Goal: Task Accomplishment & Management: Use online tool/utility

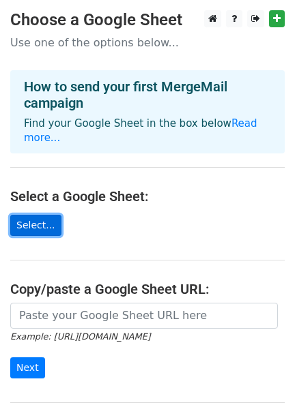
click at [31, 215] on link "Select..." at bounding box center [35, 225] width 51 height 21
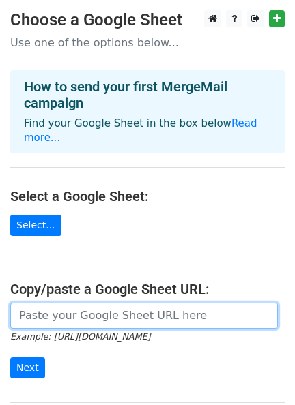
paste input "[URL][DOMAIN_NAME]"
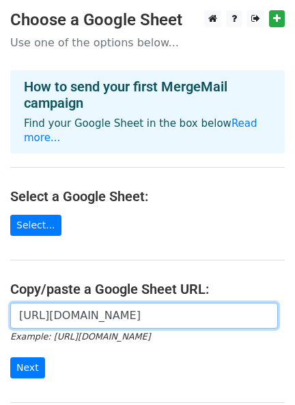
scroll to position [0, 302]
type input "[URL][DOMAIN_NAME]"
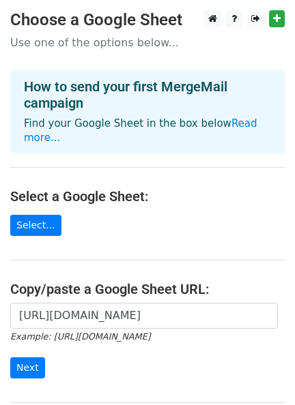
click at [131, 240] on main "Choose a Google Sheet Use one of the options below... How to send your first Me…" at bounding box center [147, 230] width 295 height 441
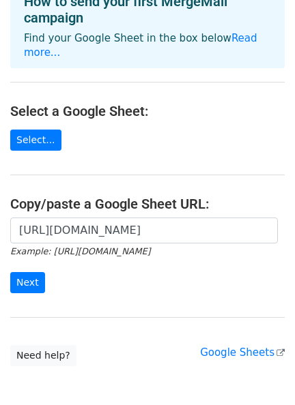
scroll to position [88, 0]
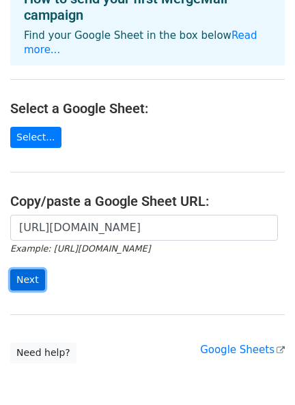
click at [23, 270] on input "Next" at bounding box center [27, 280] width 35 height 21
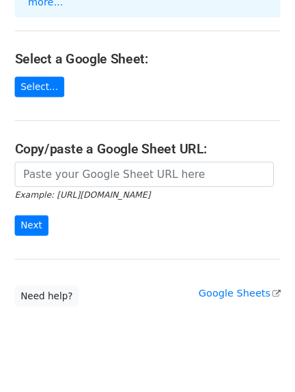
scroll to position [214, 0]
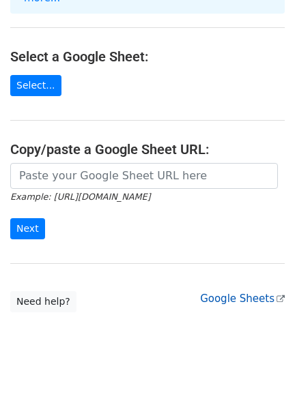
click at [242, 293] on link "Google Sheets" at bounding box center [242, 299] width 85 height 12
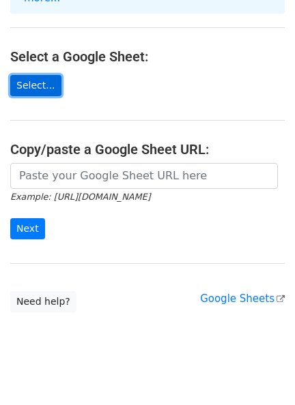
click at [39, 75] on link "Select..." at bounding box center [35, 85] width 51 height 21
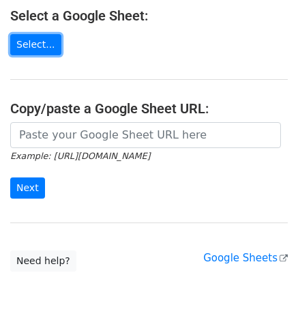
scroll to position [255, 0]
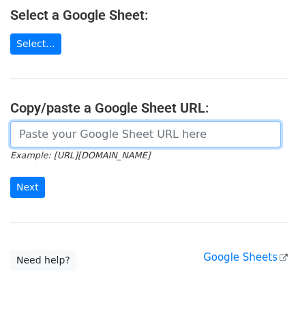
click at [139, 121] on input "url" at bounding box center [145, 134] width 271 height 26
paste input "https://docs.google.com/spreadsheets/d/1wIe74PBDBYgMkhsWrGLej-Zz0y0p_wAllsP5vhb…"
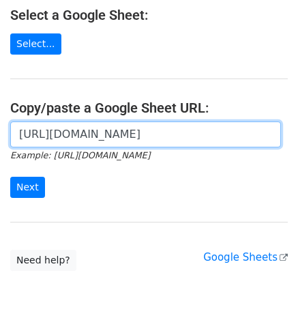
scroll to position [0, 299]
type input "https://docs.google.com/spreadsheets/d/1wIe74PBDBYgMkhsWrGLej-Zz0y0p_wAllsP5vhb…"
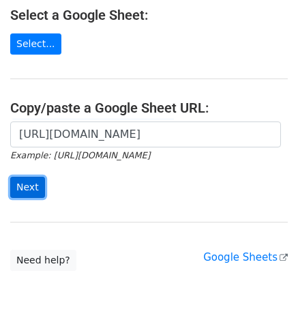
scroll to position [0, 0]
click at [17, 177] on input "Next" at bounding box center [27, 187] width 35 height 21
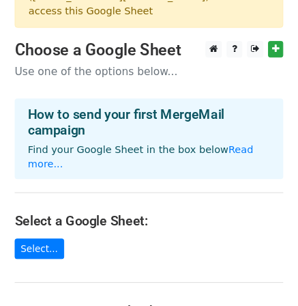
scroll to position [23, 0]
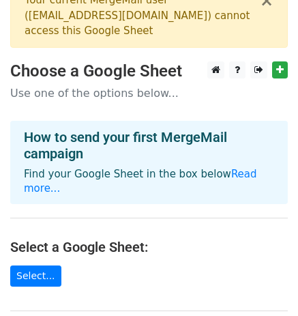
click at [136, 256] on main "× Your current MergeMail user ( naturaykar@gmail.com ) cannot access this Googl…" at bounding box center [149, 243] width 298 height 519
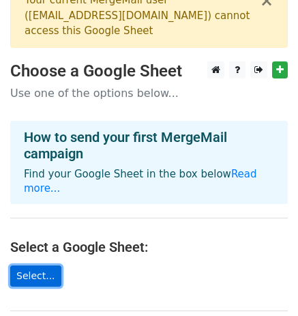
click at [45, 265] on link "Select..." at bounding box center [35, 275] width 51 height 21
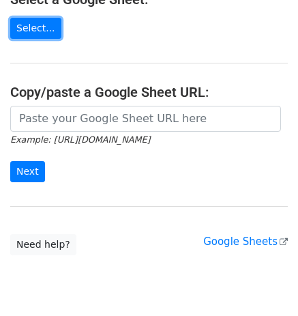
scroll to position [272, 0]
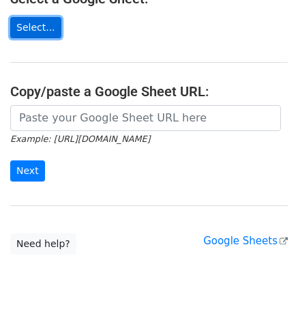
click at [30, 17] on link "Select..." at bounding box center [35, 27] width 51 height 21
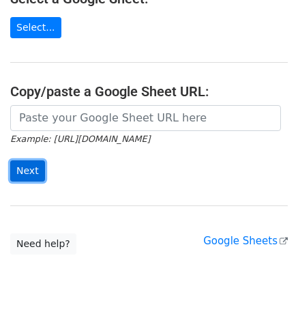
click at [27, 160] on input "Next" at bounding box center [27, 170] width 35 height 21
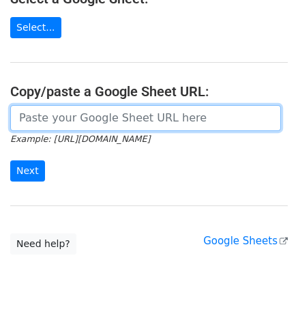
paste input "https://drive.google.com/open?id=1wIe74PBDBYgMkhsWrGLej-Zz0y0p_wAllsP5vhbvWwA&u…"
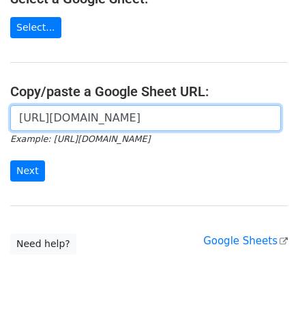
scroll to position [0, 262]
type input "https://drive.google.com/open?id=1wIe74PBDBYgMkhsWrGLej-Zz0y0p_wAllsP5vhbvWwA&u…"
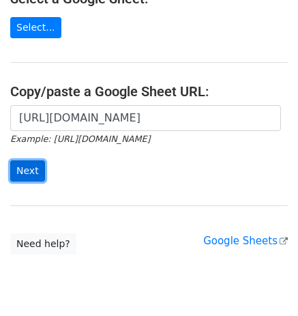
scroll to position [0, 0]
click at [35, 160] on input "Next" at bounding box center [27, 170] width 35 height 21
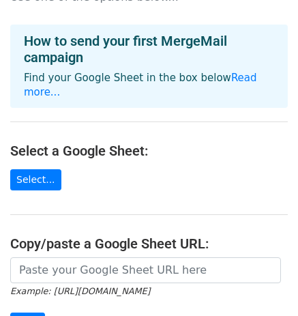
scroll to position [47, 0]
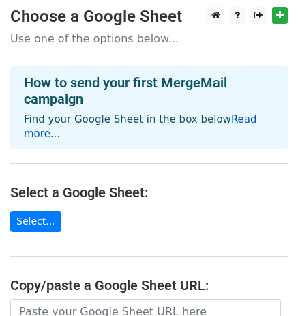
click at [253, 119] on link "Read more..." at bounding box center [140, 126] width 233 height 27
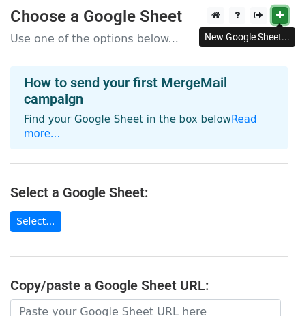
click at [280, 16] on icon at bounding box center [280, 15] width 8 height 10
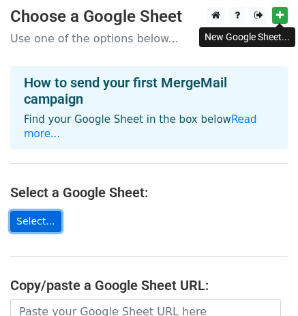
click at [38, 211] on link "Select..." at bounding box center [35, 221] width 51 height 21
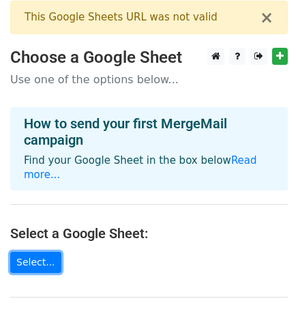
scroll to position [0, 0]
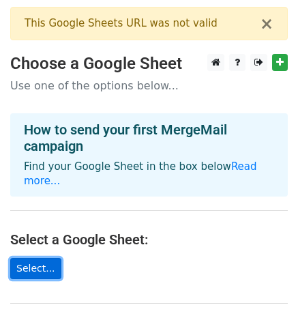
click at [32, 258] on link "Select..." at bounding box center [35, 268] width 51 height 21
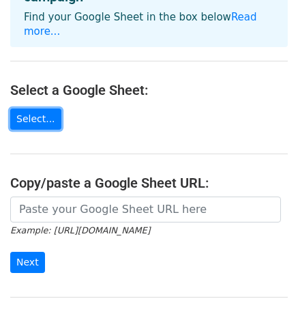
scroll to position [143, 0]
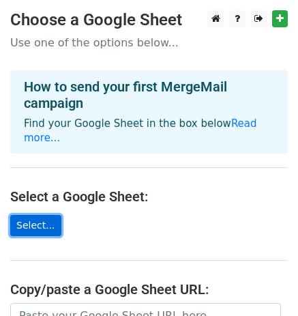
click at [29, 216] on link "Select..." at bounding box center [35, 225] width 51 height 21
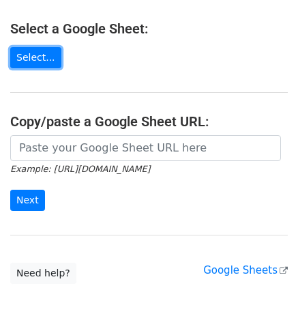
scroll to position [228, 0]
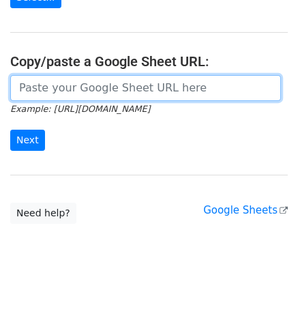
click at [72, 78] on input "url" at bounding box center [145, 88] width 271 height 26
click at [155, 75] on input "url" at bounding box center [145, 88] width 271 height 26
paste input "[URL][DOMAIN_NAME]"
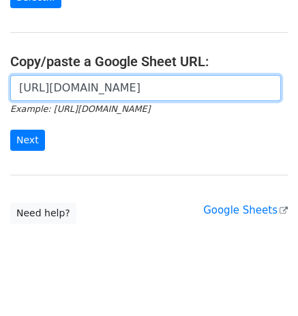
scroll to position [0, 403]
type input "[URL][DOMAIN_NAME]"
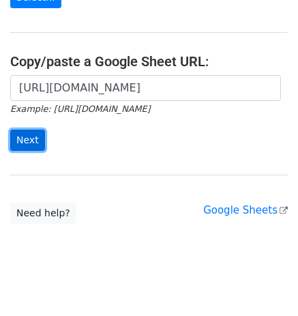
scroll to position [0, 0]
click at [33, 130] on input "Next" at bounding box center [27, 140] width 35 height 21
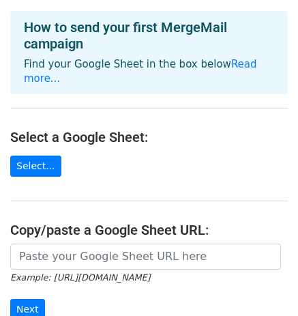
scroll to position [111, 0]
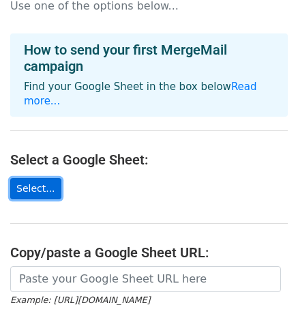
click at [24, 178] on link "Select..." at bounding box center [35, 188] width 51 height 21
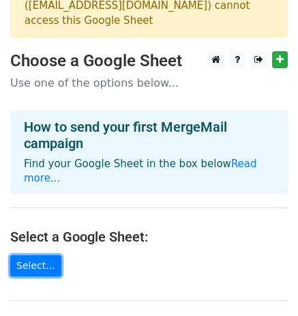
scroll to position [3, 0]
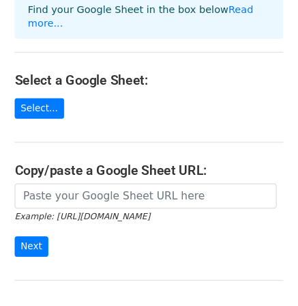
scroll to position [147, 0]
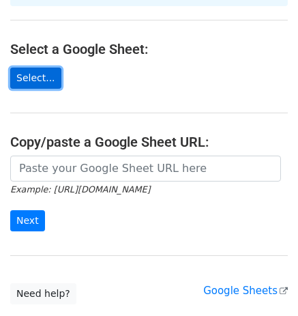
click at [29, 68] on link "Select..." at bounding box center [35, 78] width 51 height 21
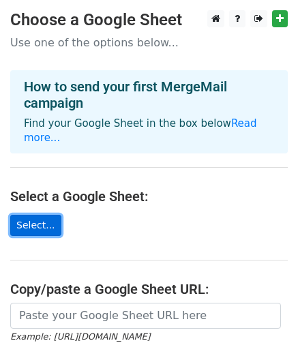
click at [46, 215] on link "Select..." at bounding box center [35, 225] width 51 height 21
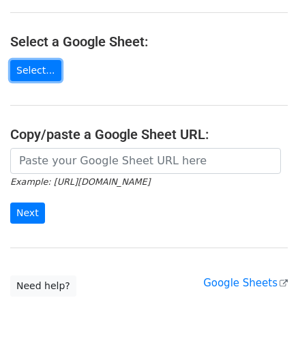
scroll to position [162, 0]
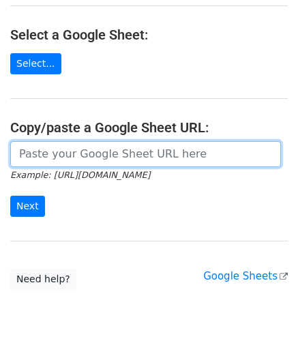
click at [42, 143] on input "url" at bounding box center [145, 154] width 271 height 26
paste input "[URL][DOMAIN_NAME]"
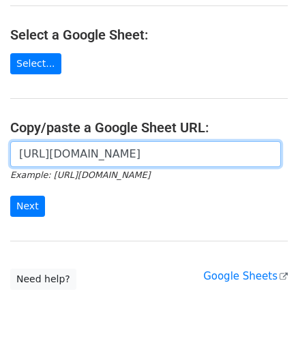
scroll to position [0, 295]
type input "[URL][DOMAIN_NAME]"
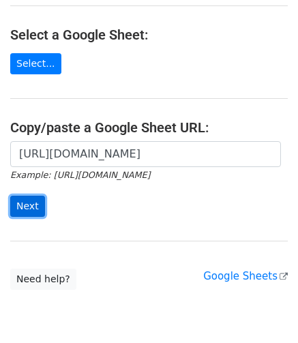
scroll to position [0, 0]
click at [16, 196] on input "Next" at bounding box center [27, 206] width 35 height 21
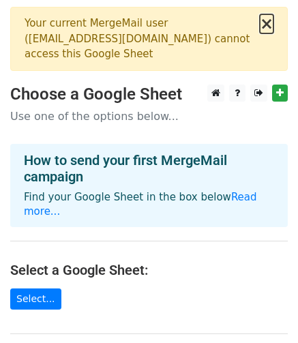
click at [268, 23] on button "×" at bounding box center [267, 24] width 14 height 16
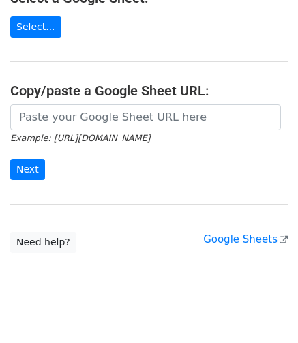
scroll to position [201, 0]
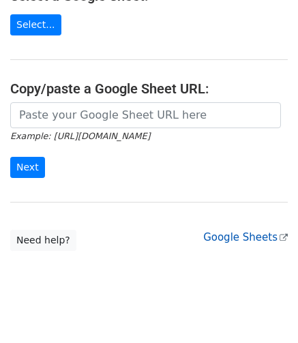
click at [256, 231] on link "Google Sheets" at bounding box center [245, 237] width 85 height 12
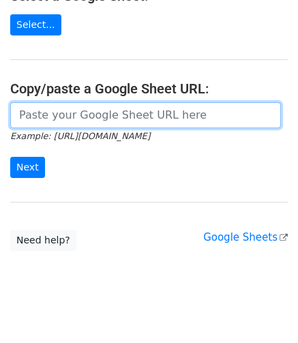
click at [85, 105] on input "url" at bounding box center [145, 115] width 271 height 26
paste input "https://drive.google.com/file/d/1eSK3Q3EcqZ-yd3stb3l3gh6341CmTz5f/view?usp=driv…"
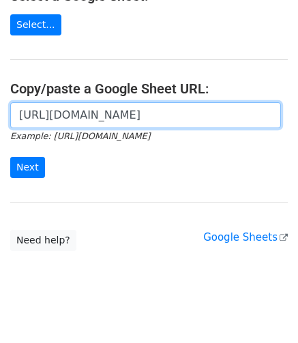
scroll to position [0, 189]
type input "https://drive.google.com/file/d/1eSK3Q3EcqZ-yd3stb3l3gh6341CmTz5f/view?usp=driv…"
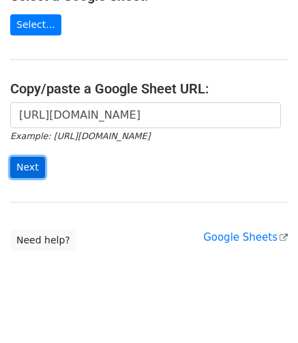
scroll to position [0, 0]
click at [31, 157] on input "Next" at bounding box center [27, 167] width 35 height 21
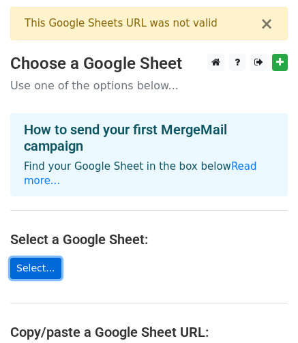
click at [34, 258] on link "Select..." at bounding box center [35, 268] width 51 height 21
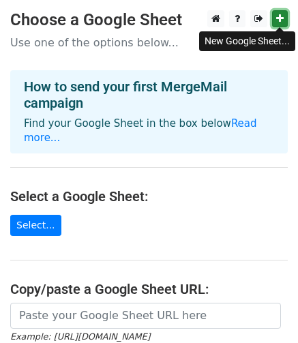
click at [281, 18] on icon at bounding box center [280, 19] width 8 height 10
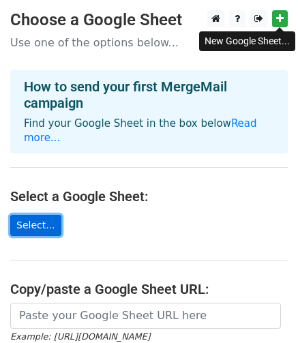
click at [45, 215] on link "Select..." at bounding box center [35, 225] width 51 height 21
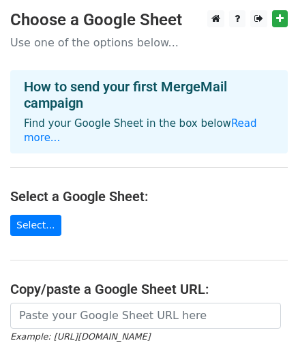
scroll to position [119, 0]
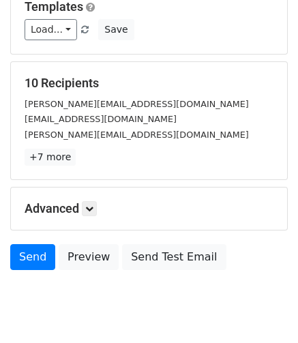
scroll to position [201, 0]
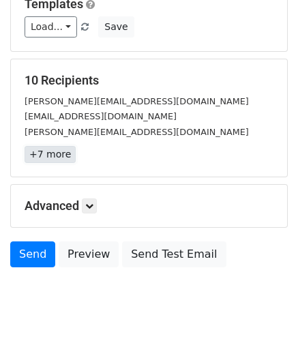
click at [44, 158] on link "+7 more" at bounding box center [50, 154] width 51 height 17
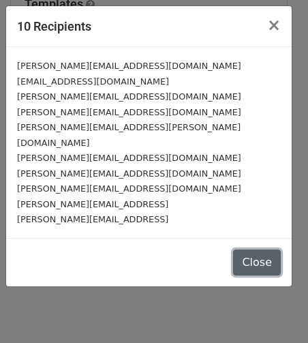
click at [258, 250] on button "Close" at bounding box center [257, 263] width 48 height 26
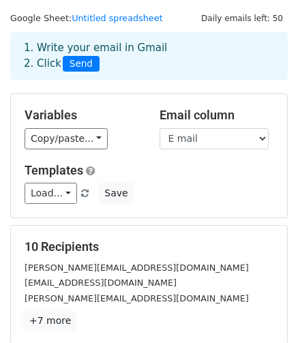
scroll to position [0, 0]
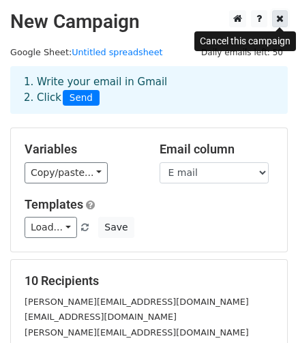
click at [277, 16] on icon at bounding box center [280, 19] width 8 height 10
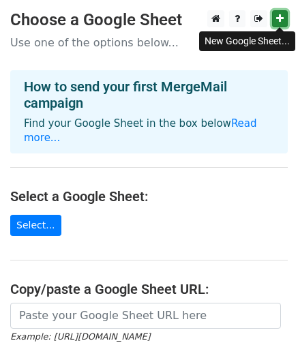
click at [283, 20] on icon at bounding box center [280, 19] width 8 height 10
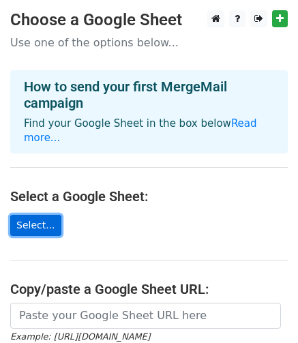
click at [45, 215] on link "Select..." at bounding box center [35, 225] width 51 height 21
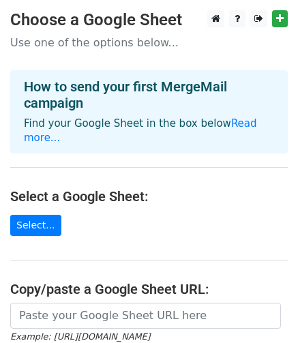
scroll to position [7, 0]
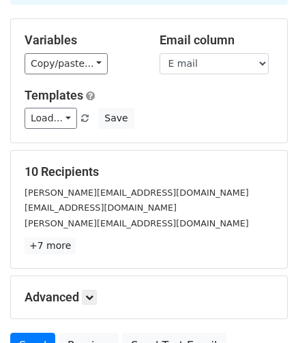
scroll to position [82, 0]
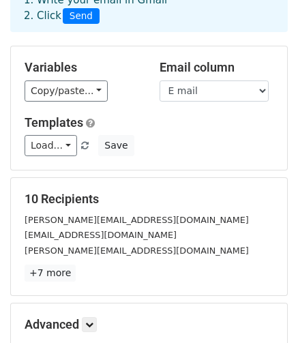
click at [115, 220] on small "[PERSON_NAME][EMAIL_ADDRESS][DOMAIN_NAME]" at bounding box center [137, 220] width 225 height 10
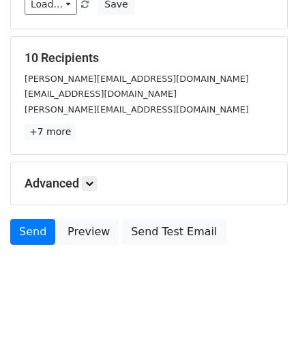
scroll to position [211, 0]
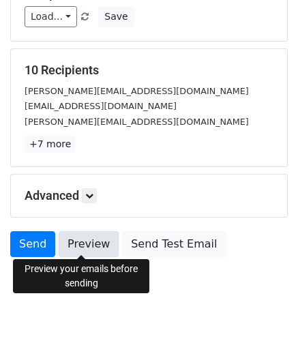
click at [87, 248] on link "Preview" at bounding box center [89, 244] width 60 height 26
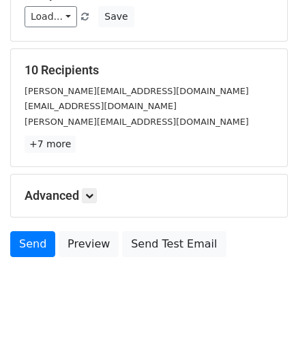
click at [87, 307] on body "New Campaign Daily emails left: 50 Google Sheet: JD outreach 1. Write your emai…" at bounding box center [149, 58] width 298 height 519
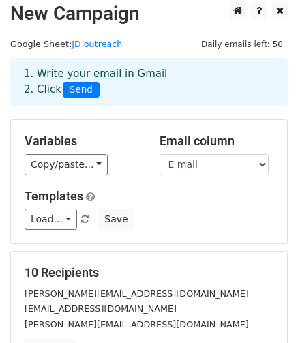
scroll to position [0, 0]
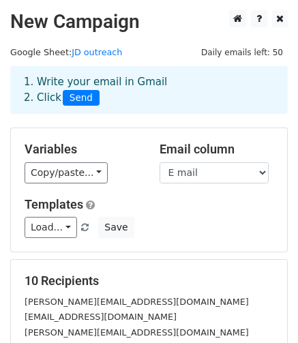
click at [123, 84] on div "1. Write your email in Gmail 2. Click Send" at bounding box center [149, 89] width 271 height 31
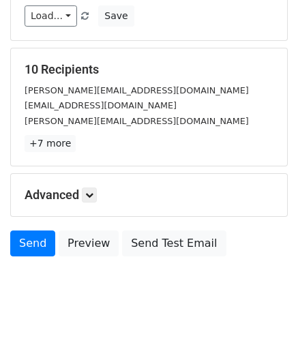
scroll to position [213, 0]
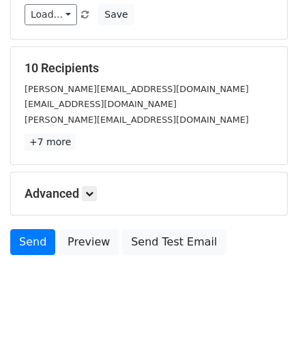
drag, startPoint x: 295, startPoint y: 179, endPoint x: 295, endPoint y: 201, distance: 21.8
click at [295, 201] on main "New Campaign Daily emails left: 50 Google Sheet: JD outreach 1. Write your emai…" at bounding box center [149, 29] width 298 height 465
click at [91, 190] on icon at bounding box center [89, 194] width 8 height 8
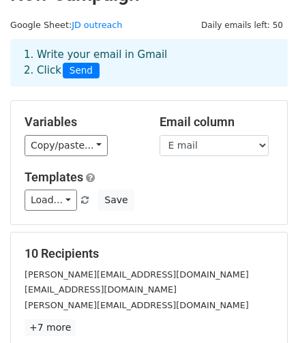
scroll to position [0, 0]
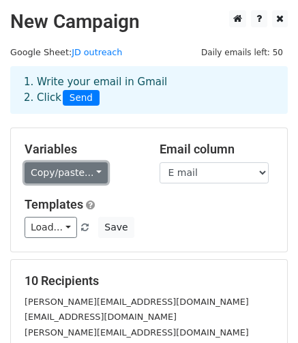
click at [93, 171] on link "Copy/paste..." at bounding box center [66, 172] width 83 height 21
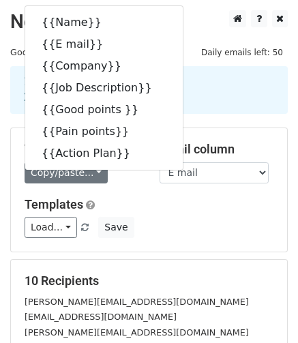
click at [202, 223] on div "Load... No templates saved Save" at bounding box center [149, 227] width 270 height 21
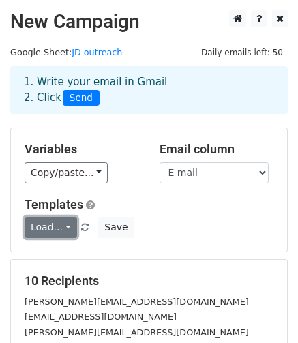
click at [64, 227] on link "Load..." at bounding box center [51, 227] width 53 height 21
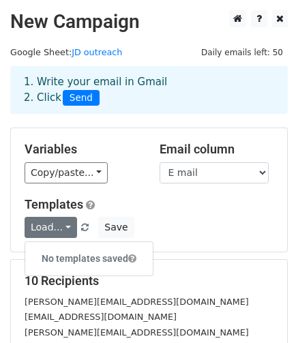
click at [199, 207] on h5 "Templates" at bounding box center [149, 204] width 249 height 15
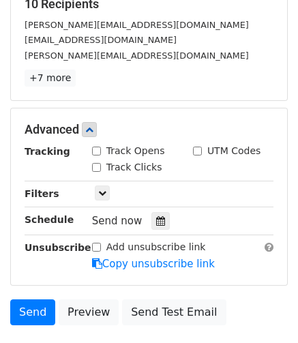
scroll to position [371, 0]
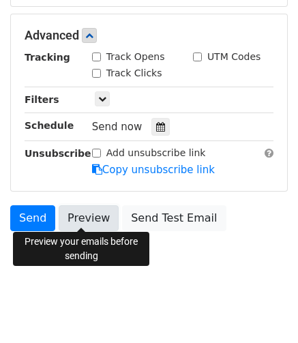
click at [78, 218] on link "Preview" at bounding box center [89, 218] width 60 height 26
click at [79, 218] on link "Preview" at bounding box center [89, 218] width 60 height 26
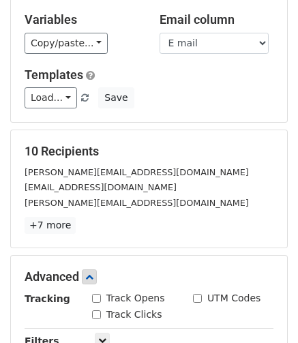
scroll to position [131, 0]
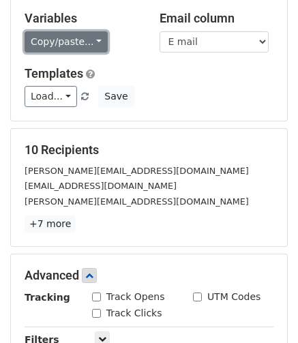
click at [87, 38] on link "Copy/paste..." at bounding box center [66, 41] width 83 height 21
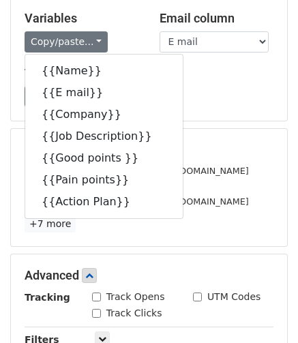
click at [127, 27] on div "Variables Copy/paste... {{Name}} {{E mail}} {{Company}} {{Job Description}} {{G…" at bounding box center [81, 32] width 135 height 42
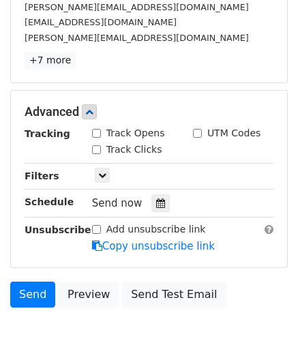
scroll to position [371, 0]
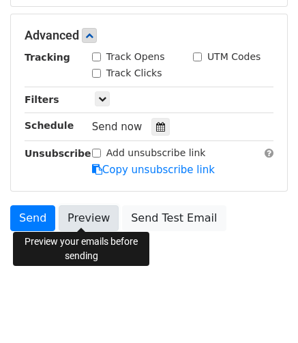
click at [83, 219] on link "Preview" at bounding box center [89, 218] width 60 height 26
click at [75, 217] on link "Preview" at bounding box center [89, 218] width 60 height 26
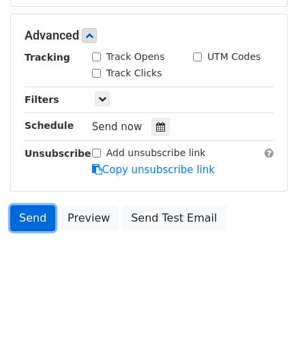
click at [29, 220] on link "Send" at bounding box center [32, 218] width 45 height 26
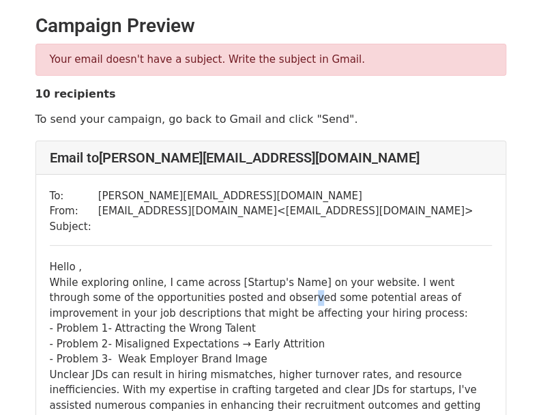
drag, startPoint x: 293, startPoint y: 282, endPoint x: 218, endPoint y: 283, distance: 75.7
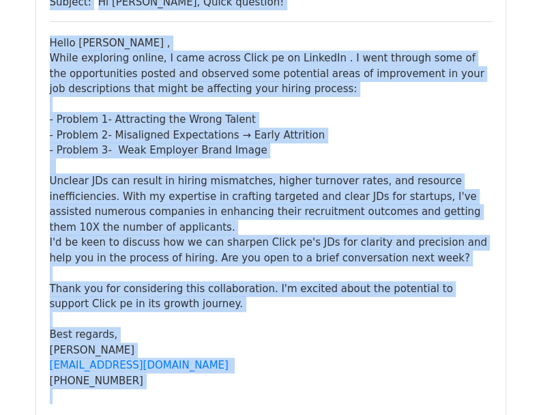
scroll to position [4938, 0]
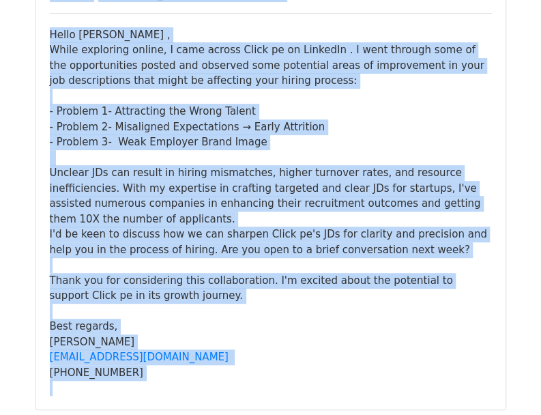
drag, startPoint x: 37, startPoint y: 25, endPoint x: 222, endPoint y: 429, distance: 444.3
copy main "Campaign Preview 10 recipients To send your campaign, go back to Gmail and clic…"
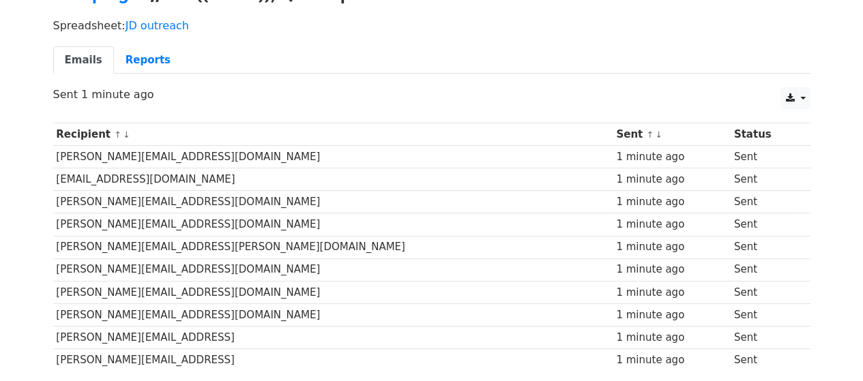
scroll to position [55, 0]
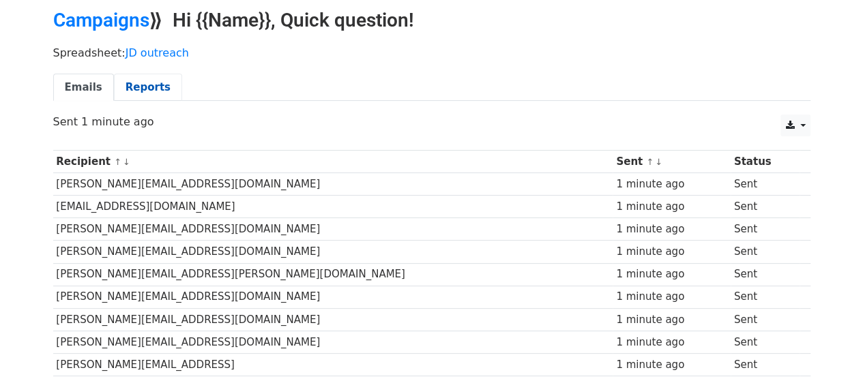
click at [137, 95] on link "Reports" at bounding box center [148, 88] width 68 height 28
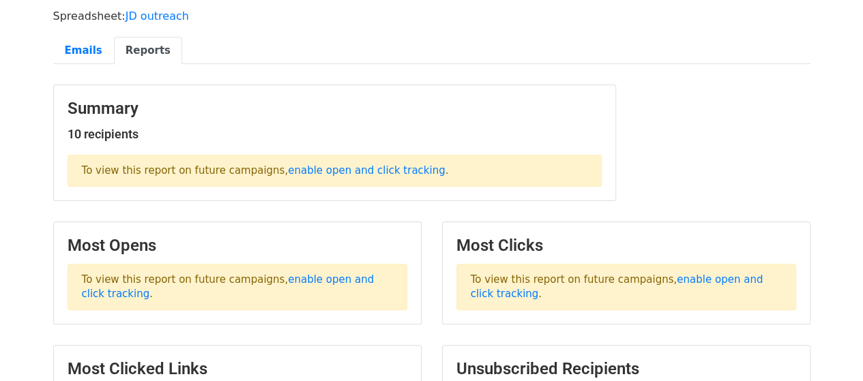
scroll to position [109, 0]
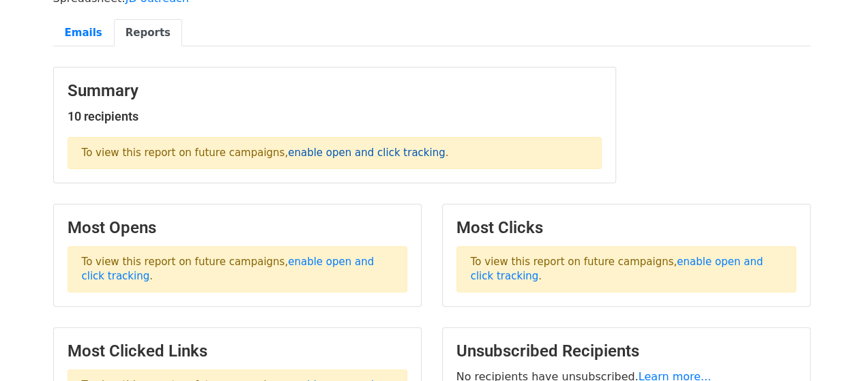
click at [310, 154] on link "enable open and click tracking" at bounding box center [366, 153] width 157 height 12
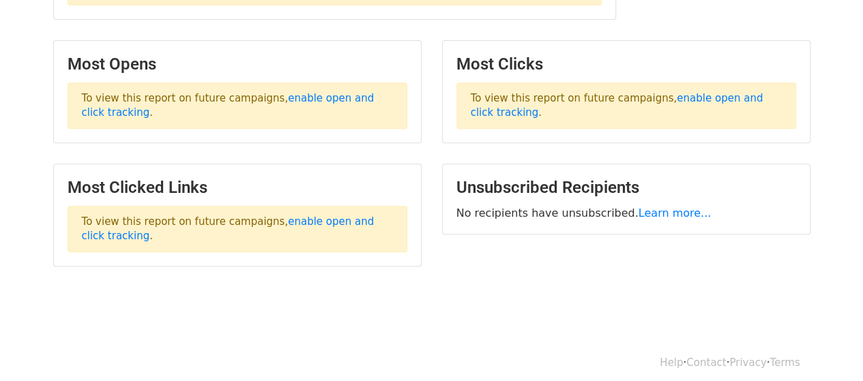
scroll to position [278, 0]
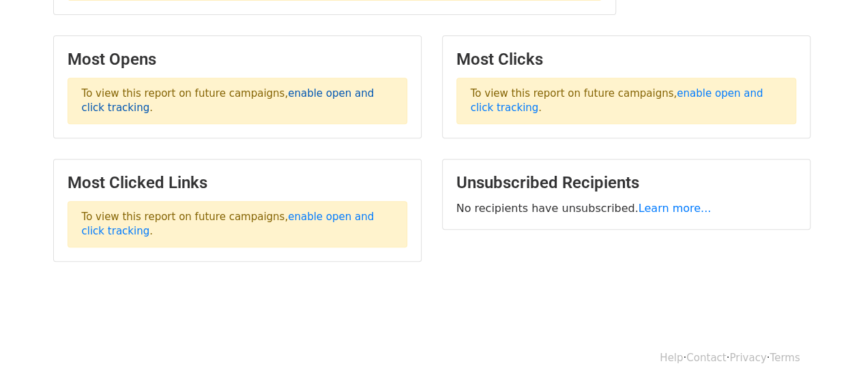
click at [303, 95] on link "enable open and click tracking" at bounding box center [228, 100] width 293 height 27
click at [287, 91] on link "enable open and click tracking" at bounding box center [228, 100] width 293 height 27
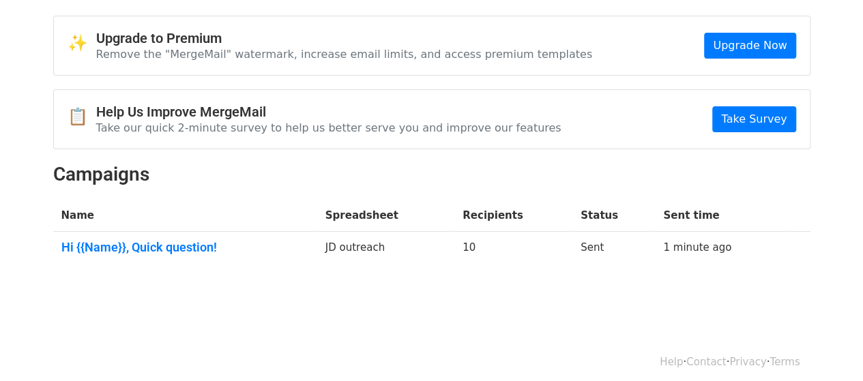
scroll to position [54, 0]
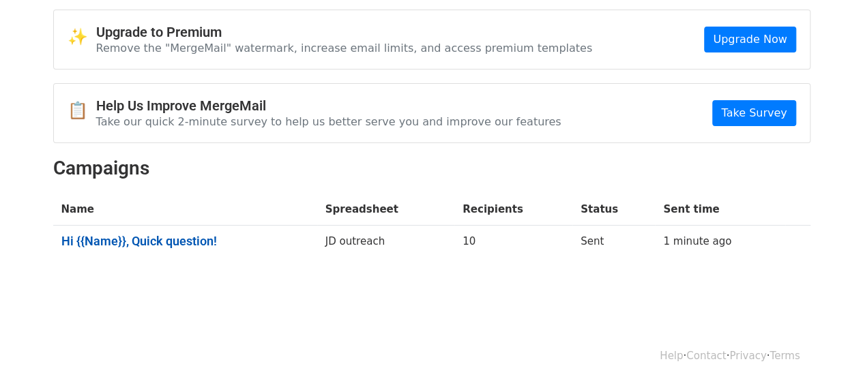
click at [213, 244] on link "Hi {{Name}}, Quick question!" at bounding box center [185, 241] width 248 height 15
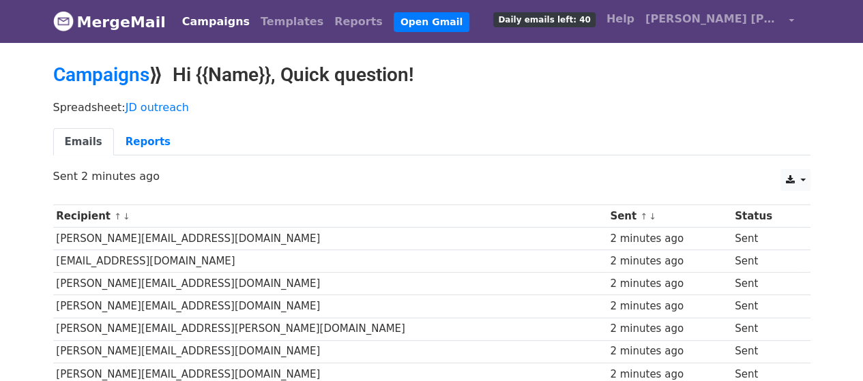
click at [323, 117] on div "Spreadsheet: JD outreach Emails Reports" at bounding box center [432, 131] width 778 height 76
